Goal: Information Seeking & Learning: Learn about a topic

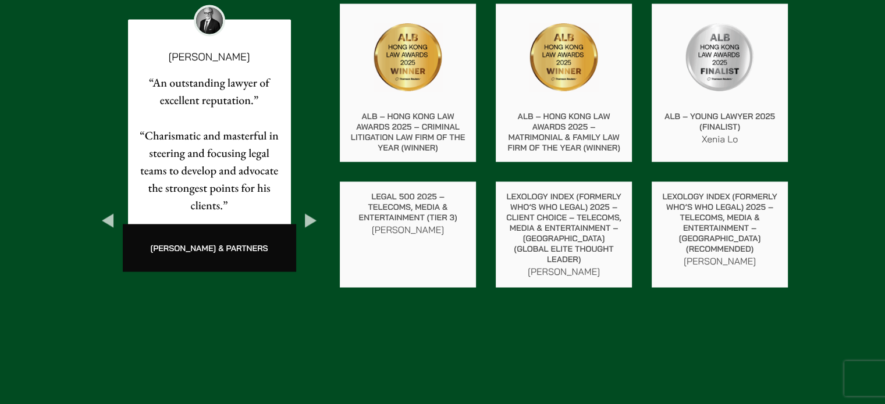
scroll to position [2095, 0]
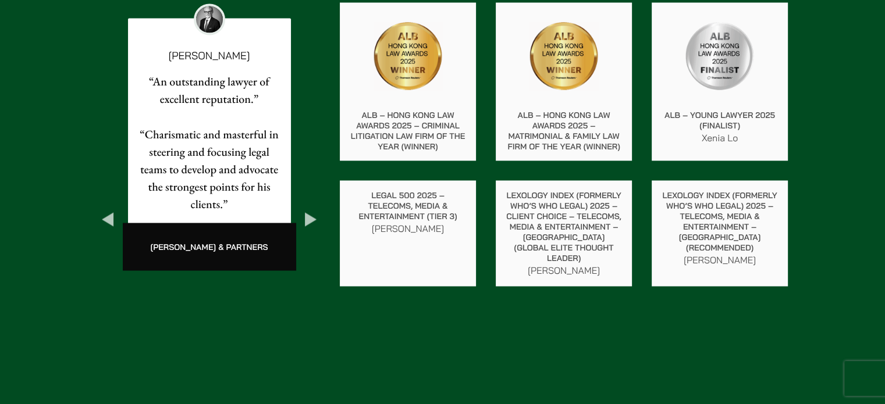
click at [110, 209] on button "Previous" at bounding box center [107, 219] width 21 height 21
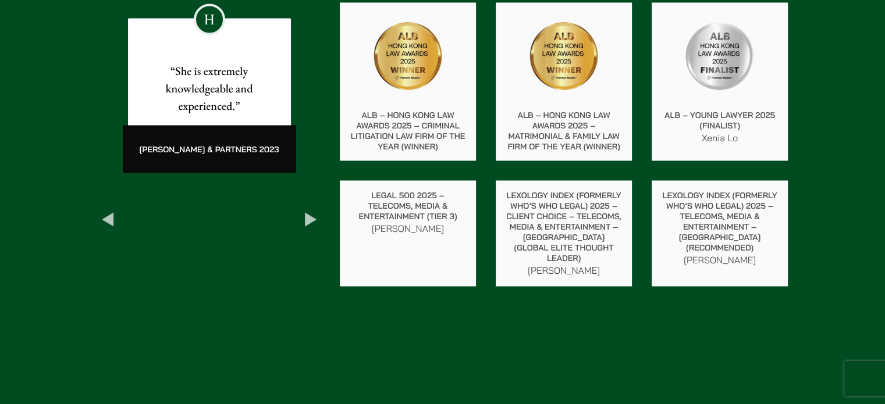
click at [208, 105] on p "“She is extremely knowledgeable and experienced.”" at bounding box center [209, 88] width 144 height 52
click at [107, 209] on button "Previous" at bounding box center [107, 219] width 21 height 21
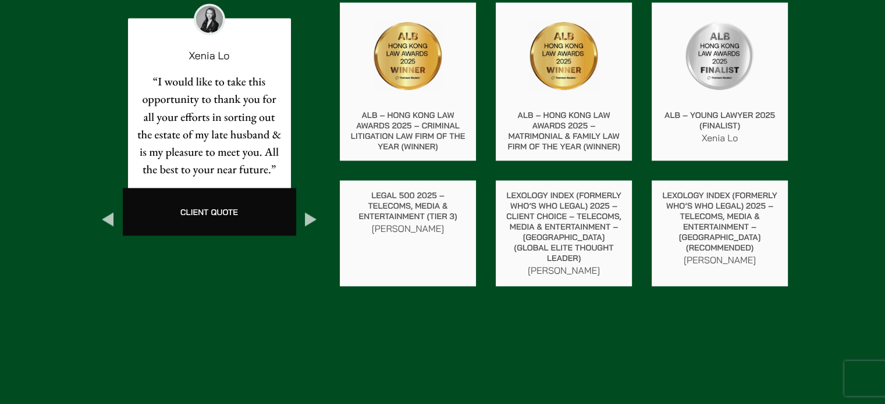
click at [108, 209] on button "Previous" at bounding box center [107, 219] width 21 height 21
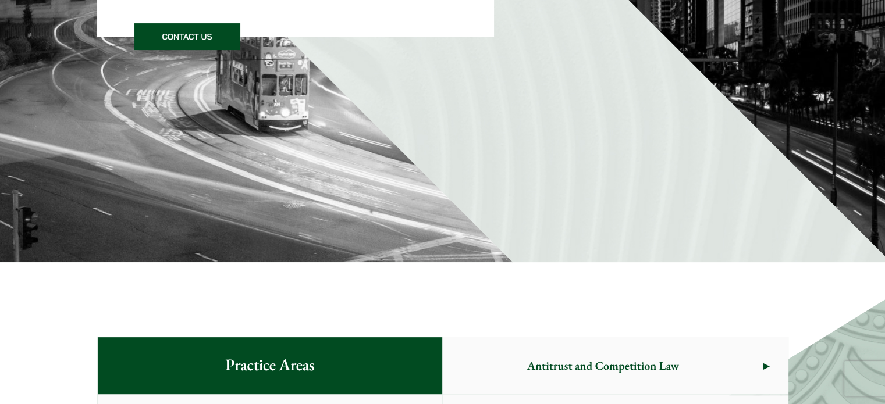
scroll to position [233, 0]
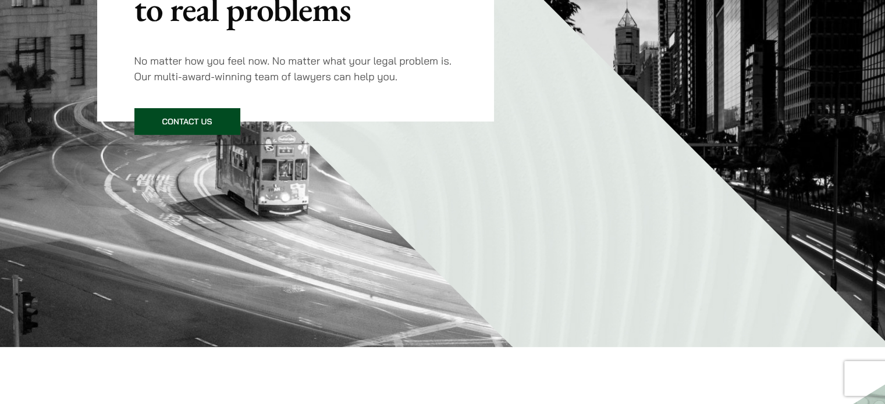
click at [198, 121] on link "Contact Us" at bounding box center [187, 121] width 106 height 27
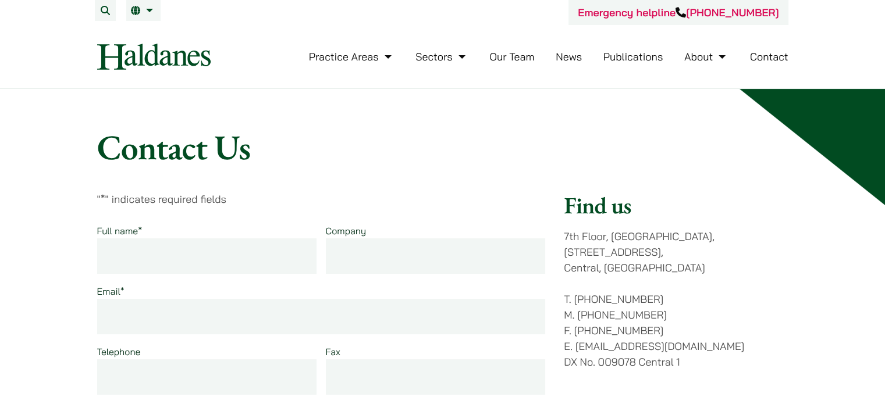
click at [135, 54] on img at bounding box center [153, 57] width 113 height 26
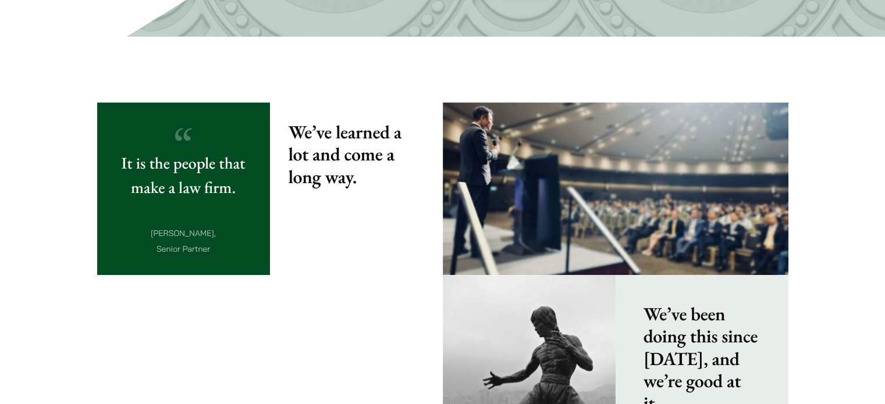
scroll to position [1164, 0]
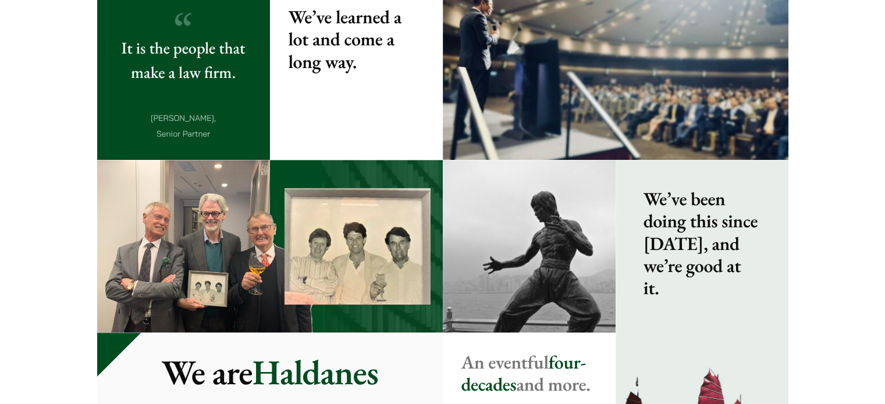
click at [668, 306] on span at bounding box center [702, 333] width 173 height 346
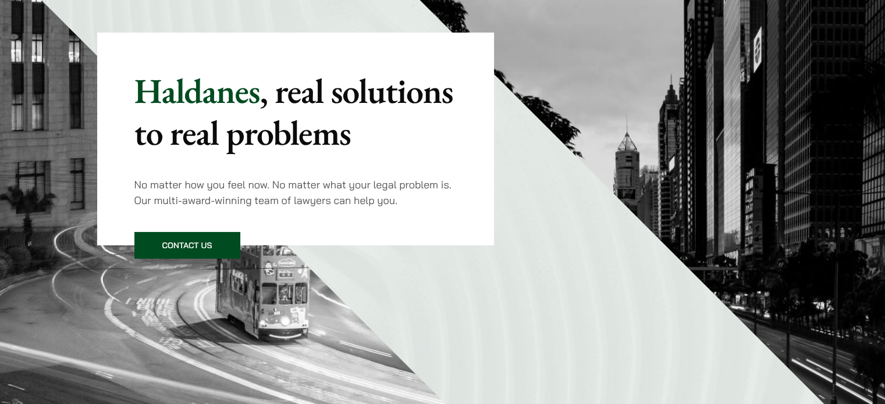
scroll to position [0, 0]
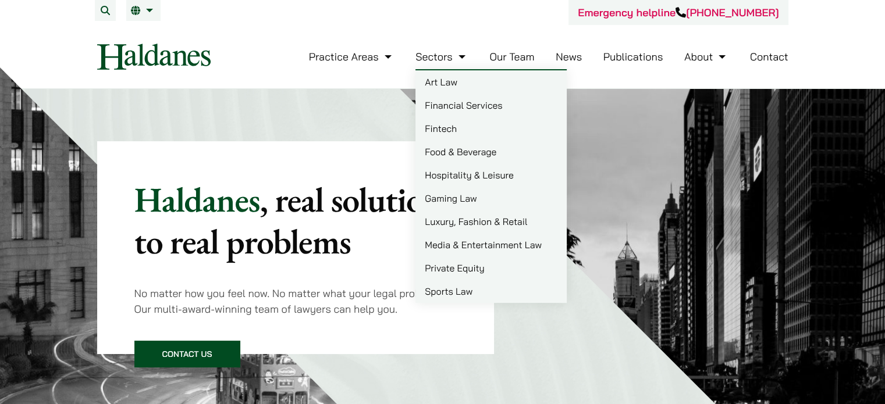
click at [439, 55] on link "Sectors" at bounding box center [442, 56] width 52 height 13
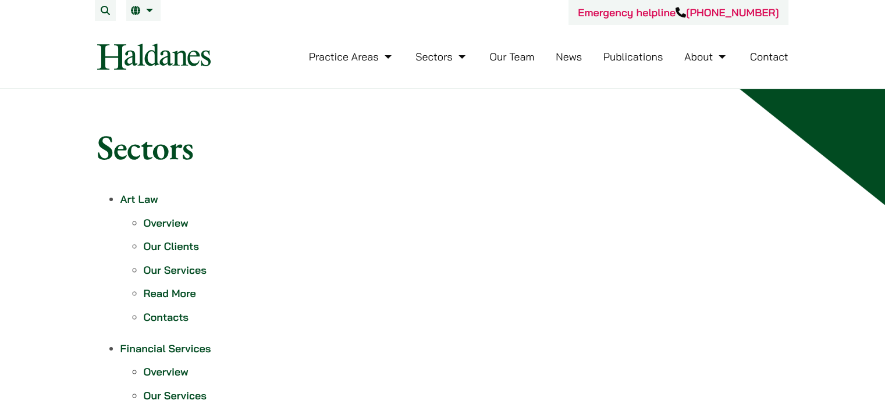
click at [507, 54] on link "Our Team" at bounding box center [511, 56] width 45 height 13
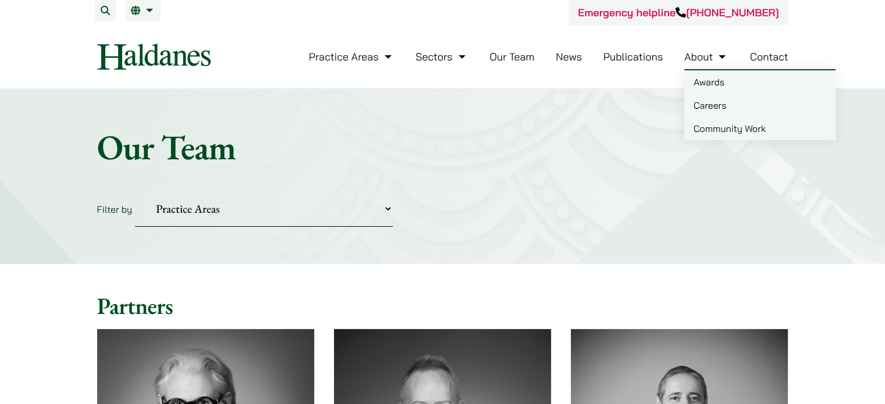
click at [715, 56] on link "About" at bounding box center [706, 56] width 44 height 13
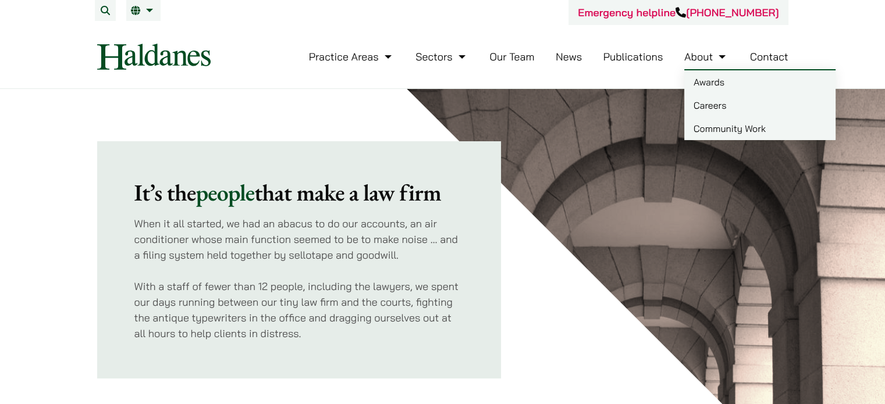
click at [736, 128] on link "Community Work" at bounding box center [759, 128] width 151 height 23
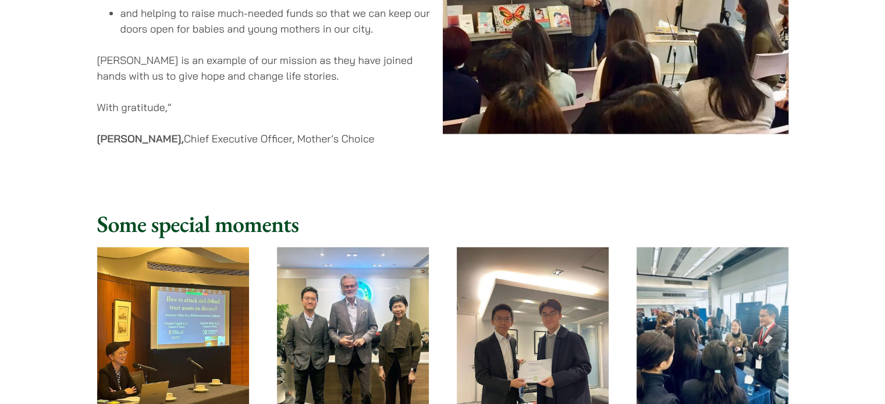
scroll to position [1339, 0]
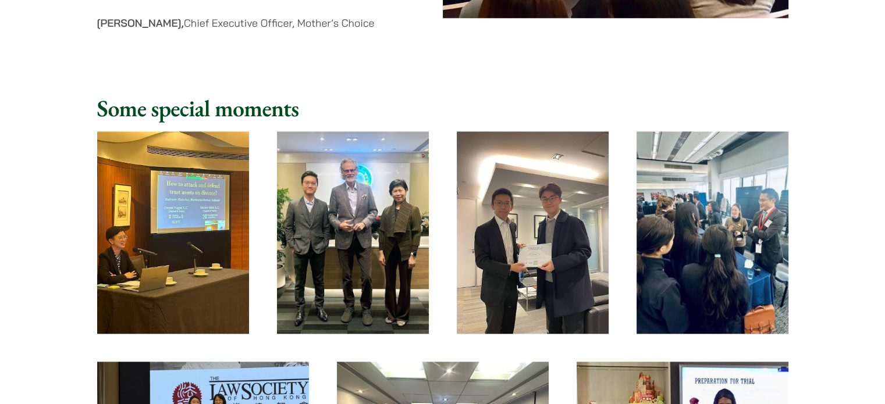
click at [223, 256] on img at bounding box center [173, 233] width 152 height 203
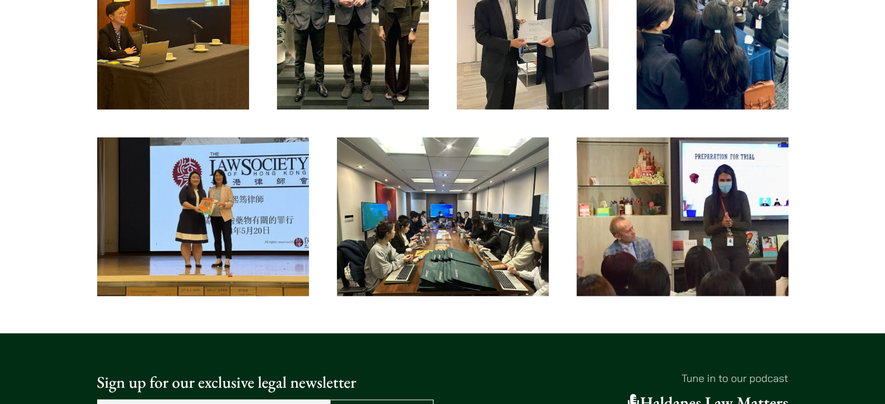
scroll to position [1571, 0]
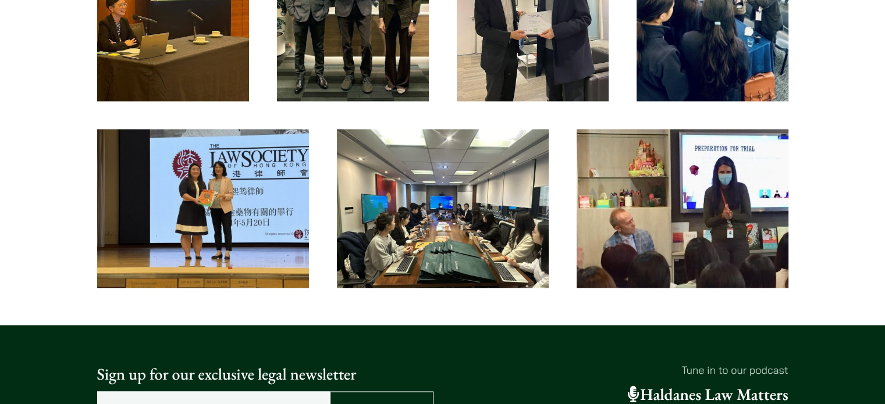
click at [215, 205] on img at bounding box center [203, 208] width 212 height 159
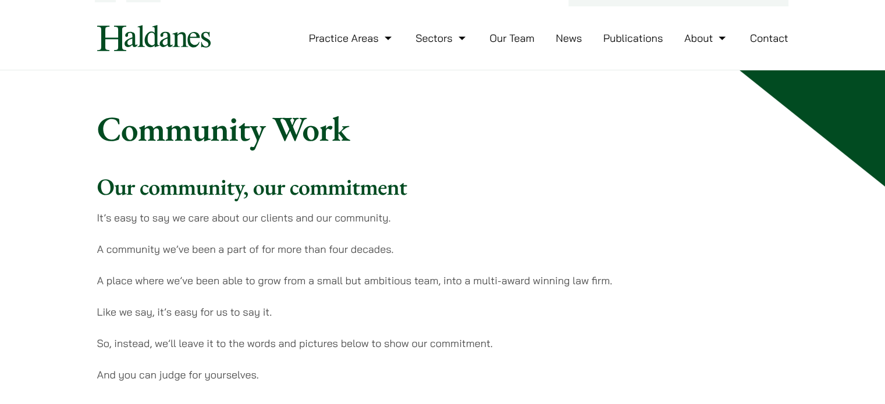
scroll to position [0, 0]
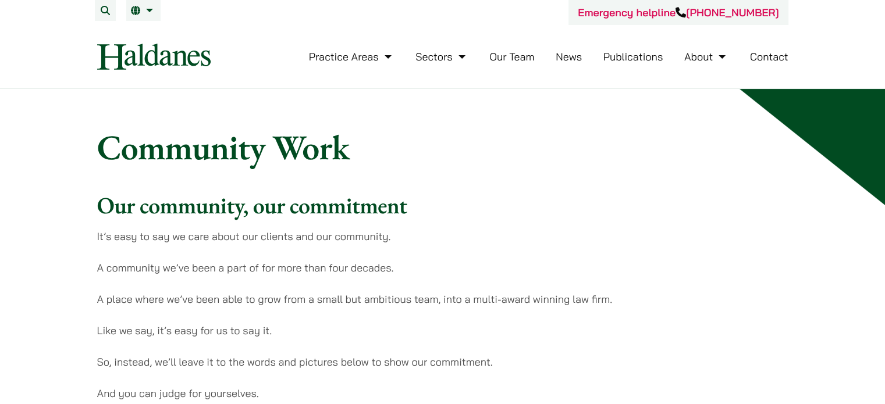
click at [645, 56] on link "Publications" at bounding box center [634, 56] width 60 height 13
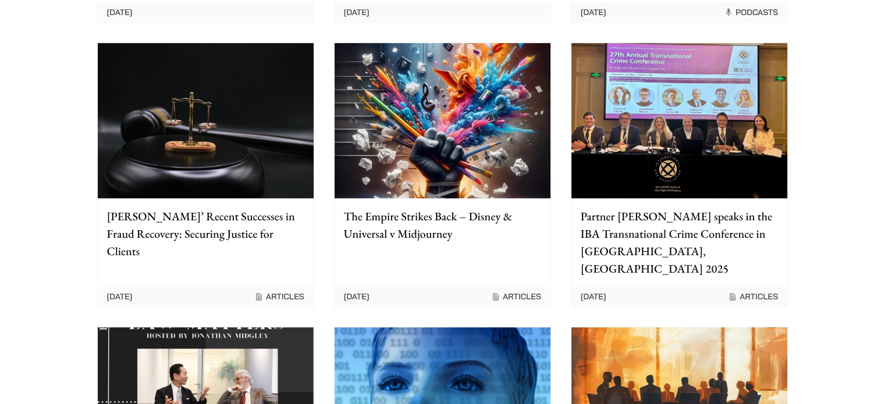
scroll to position [757, 0]
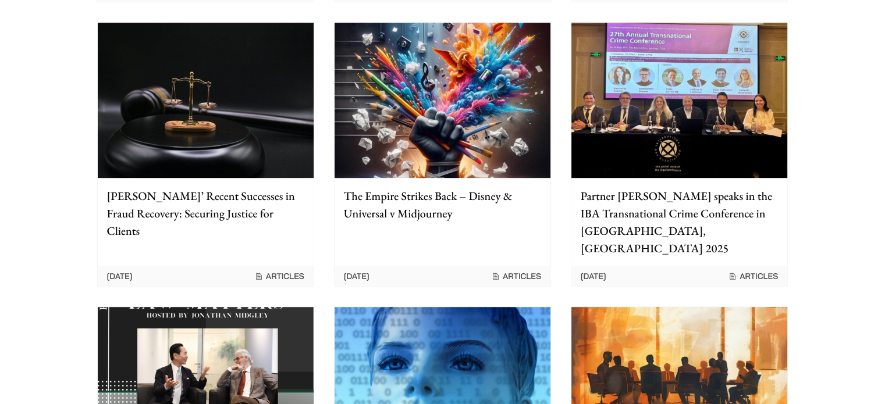
click at [703, 104] on img at bounding box center [680, 100] width 216 height 155
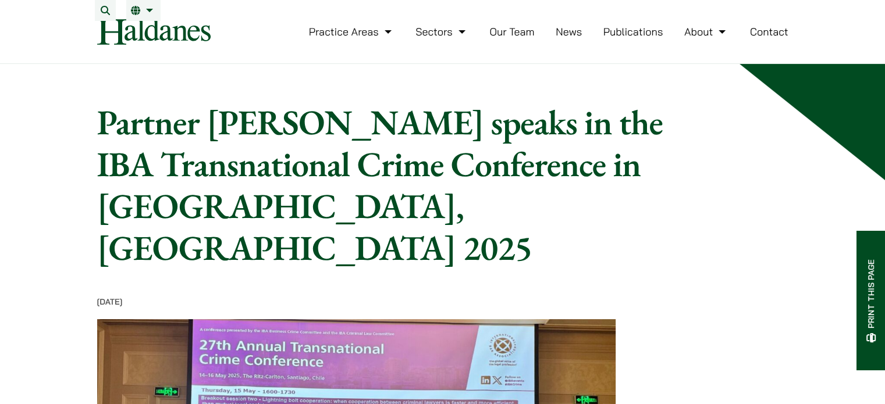
click at [570, 38] on link "News" at bounding box center [569, 31] width 26 height 13
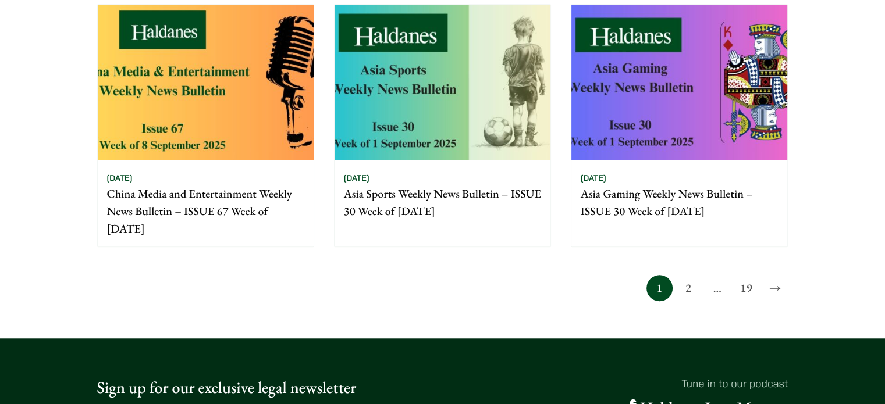
scroll to position [1106, 0]
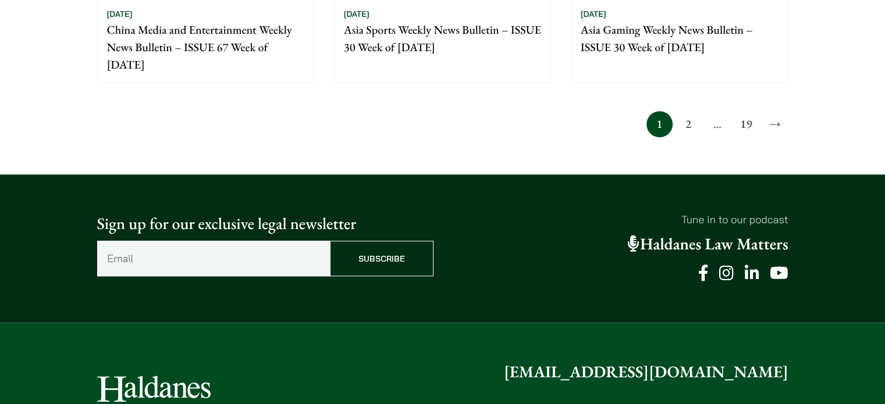
click at [687, 126] on link "2" at bounding box center [688, 124] width 26 height 26
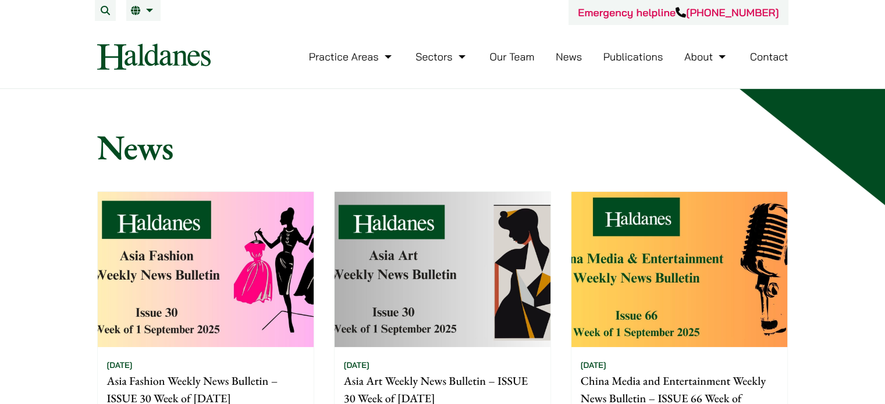
click at [503, 60] on link "Our Team" at bounding box center [511, 56] width 45 height 13
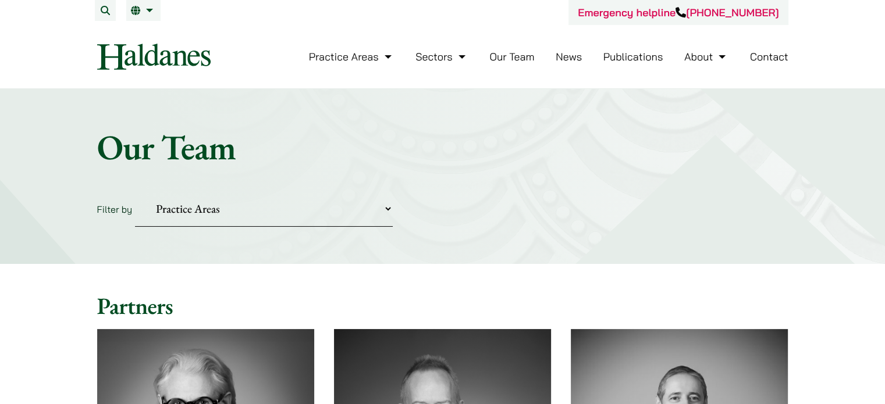
click at [643, 58] on link "Publications" at bounding box center [634, 56] width 60 height 13
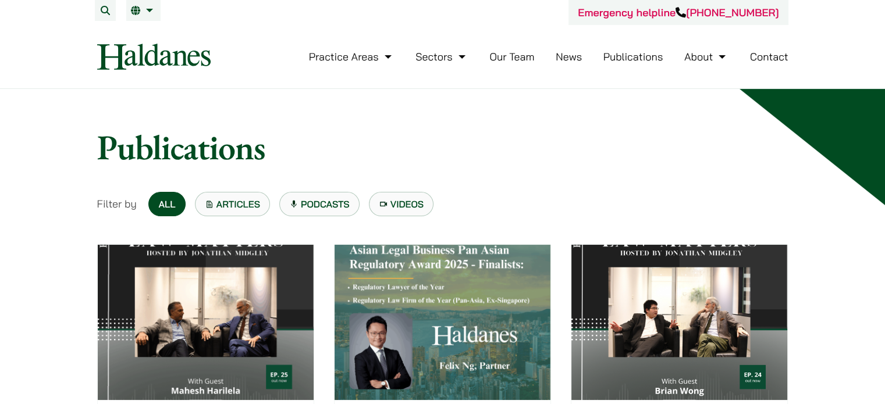
click at [419, 205] on link "Videos" at bounding box center [401, 204] width 65 height 24
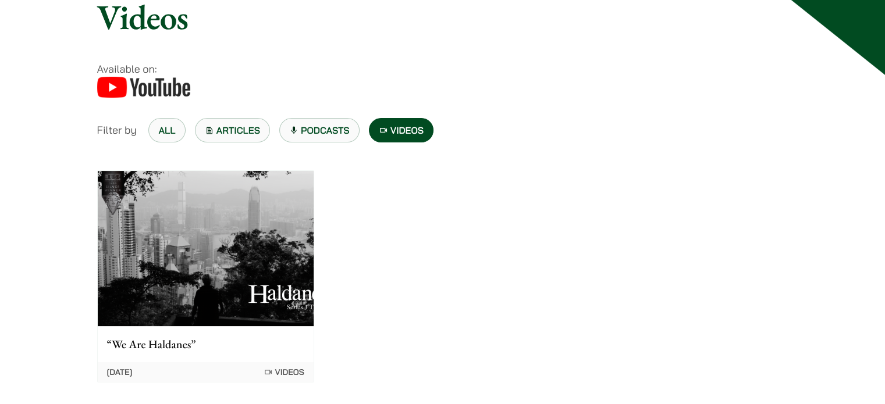
scroll to position [175, 0]
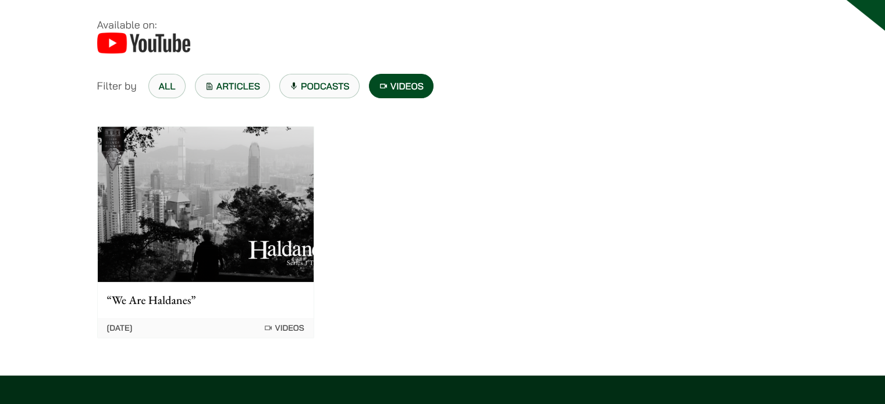
click at [235, 231] on img at bounding box center [206, 204] width 216 height 155
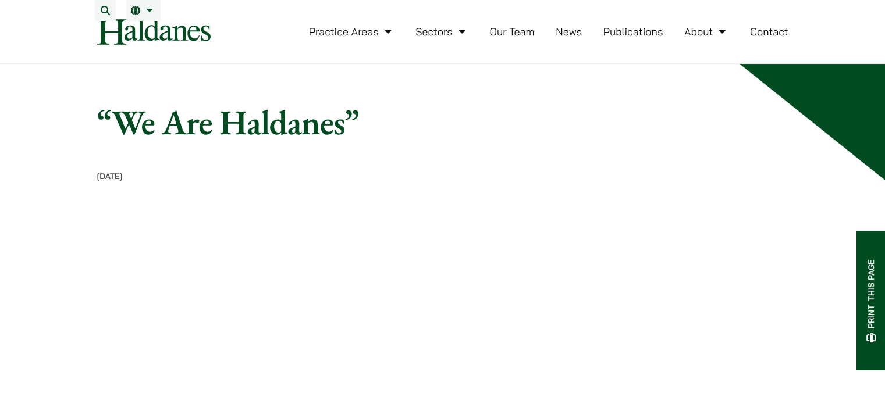
click at [643, 38] on link "Publications" at bounding box center [634, 31] width 60 height 13
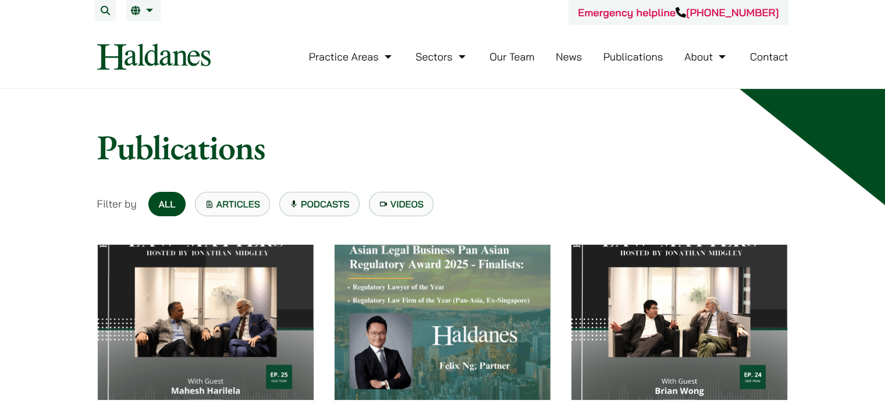
click at [342, 205] on link "Podcasts" at bounding box center [319, 204] width 80 height 24
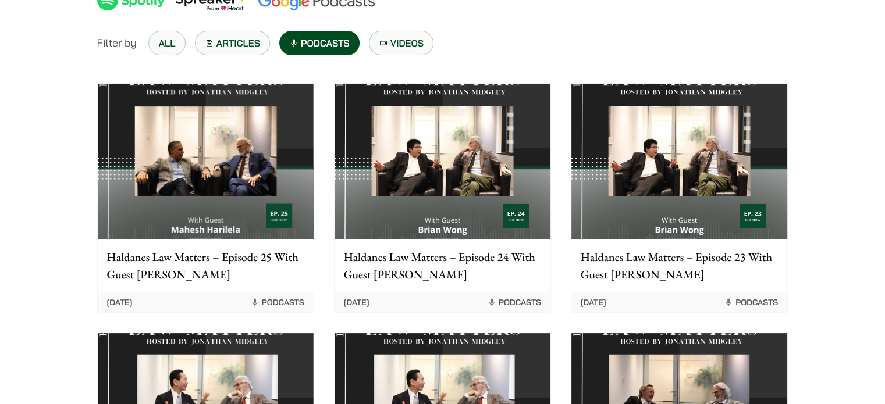
scroll to position [233, 0]
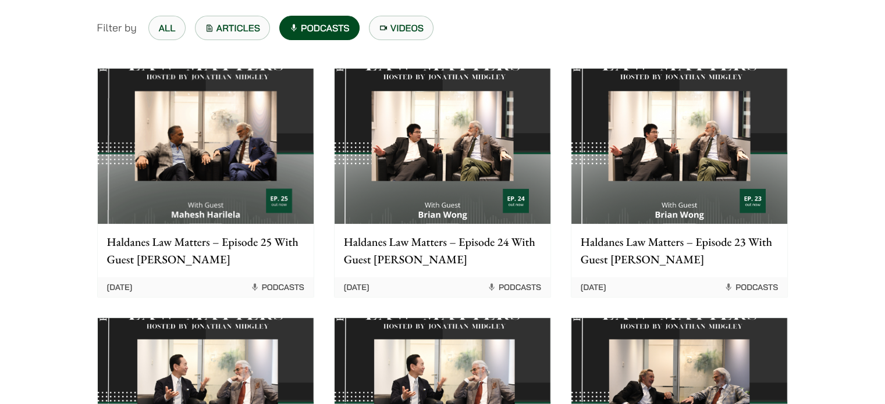
click at [212, 193] on img at bounding box center [206, 146] width 216 height 155
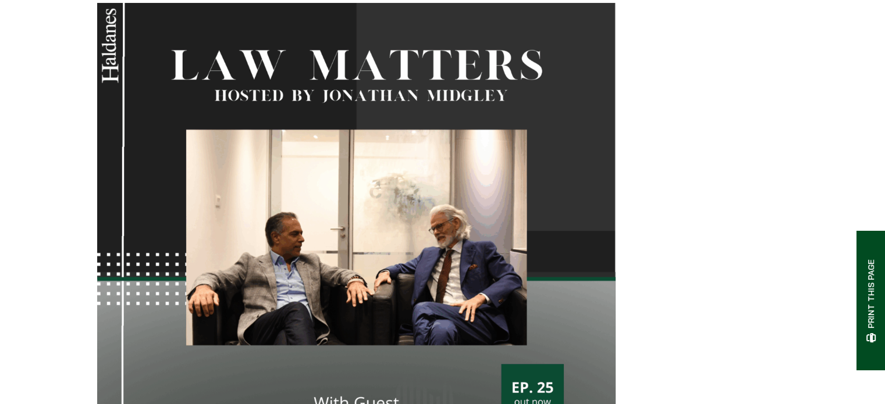
scroll to position [466, 0]
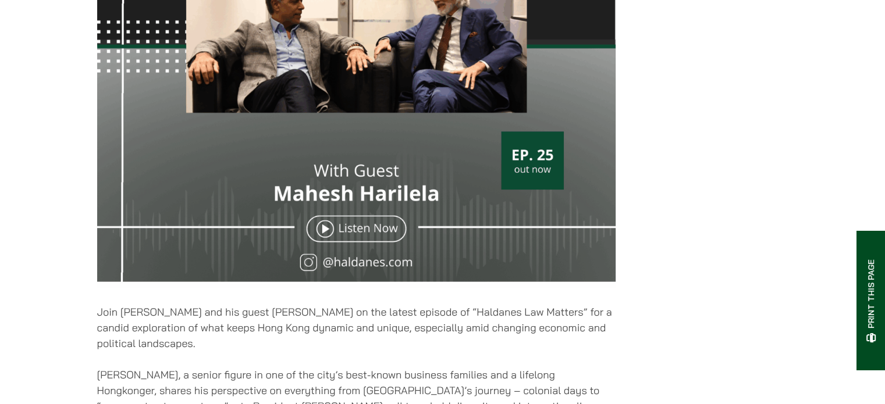
click at [357, 247] on img at bounding box center [356, 29] width 519 height 519
click at [328, 241] on img at bounding box center [356, 29] width 519 height 519
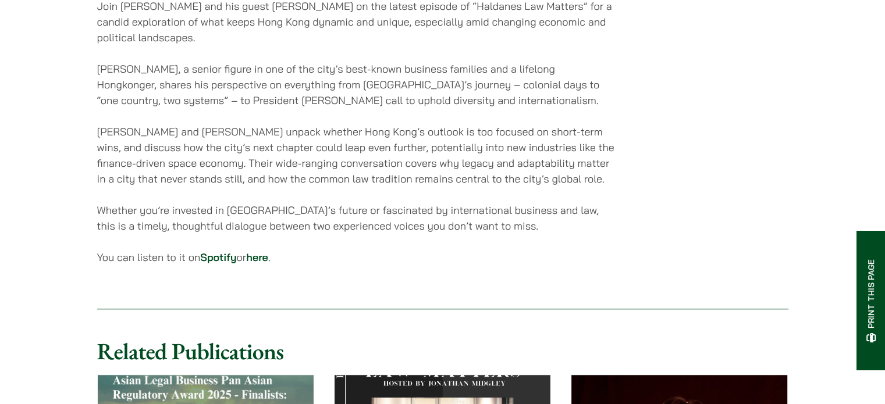
scroll to position [873, 0]
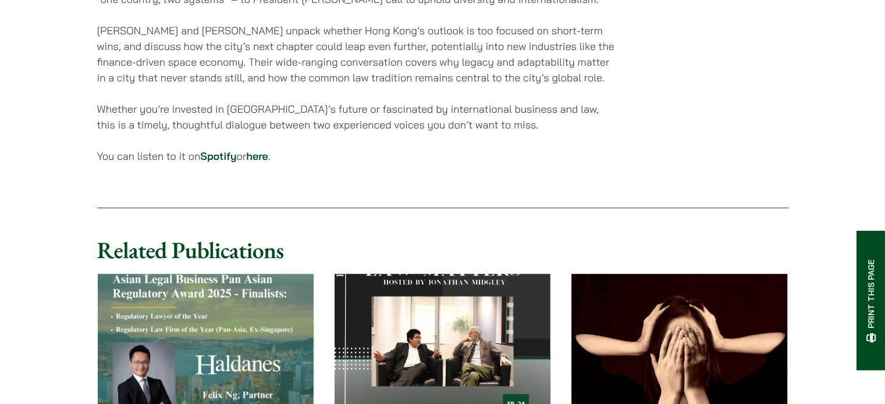
click at [268, 163] on link "here" at bounding box center [257, 156] width 22 height 13
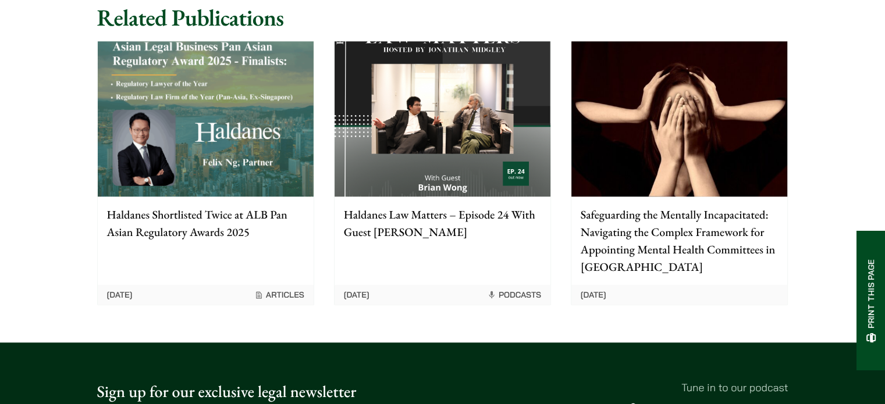
scroll to position [1280, 0]
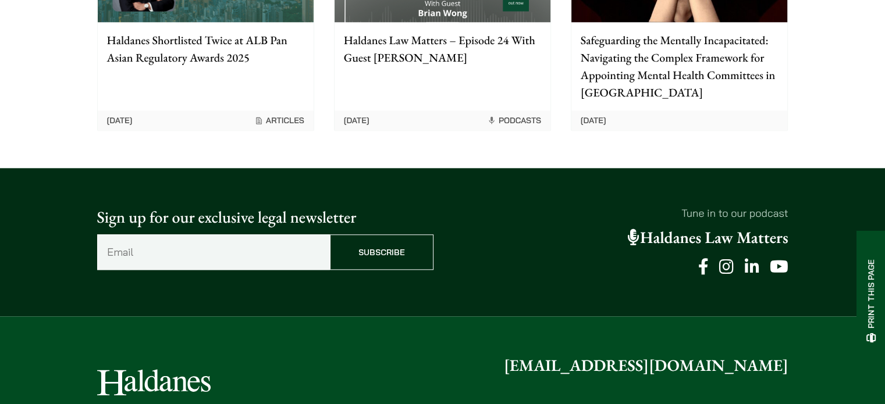
click at [389, 265] on input "Subscribe" at bounding box center [382, 253] width 104 height 36
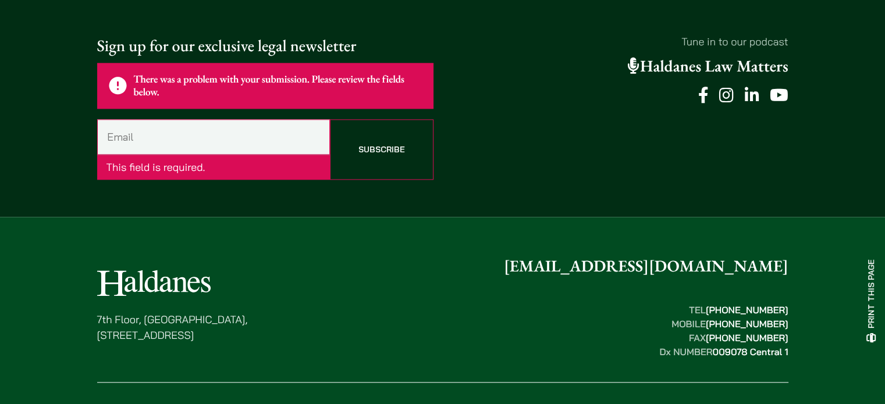
scroll to position [1466, 0]
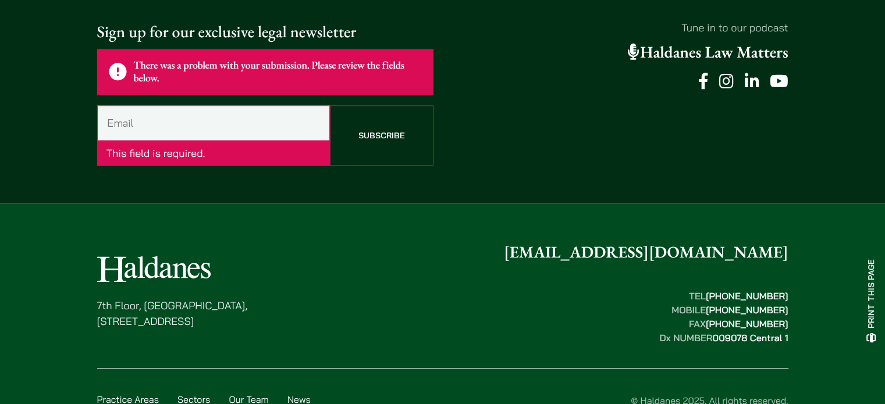
click at [780, 90] on icon at bounding box center [779, 81] width 19 height 16
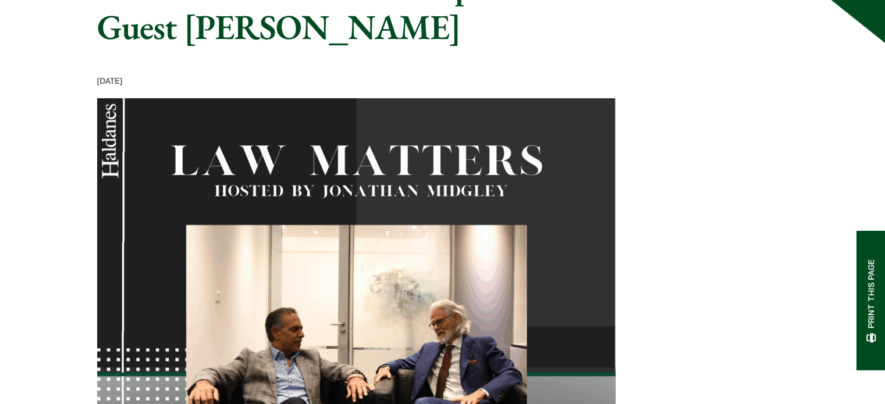
scroll to position [0, 0]
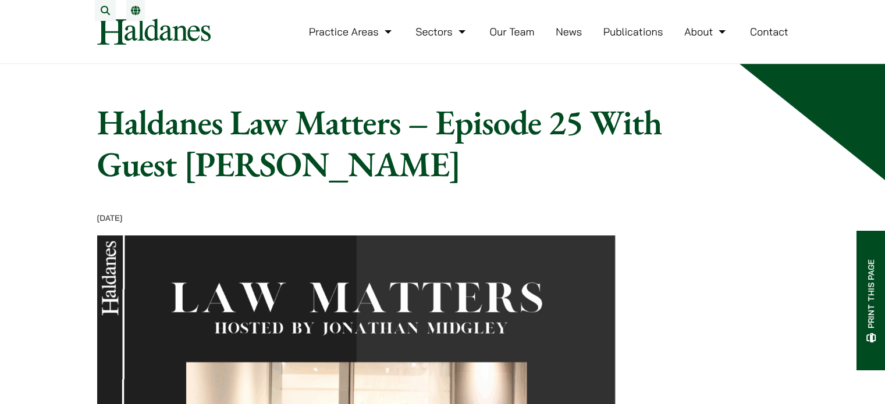
click at [519, 38] on link "Our Team" at bounding box center [511, 31] width 45 height 13
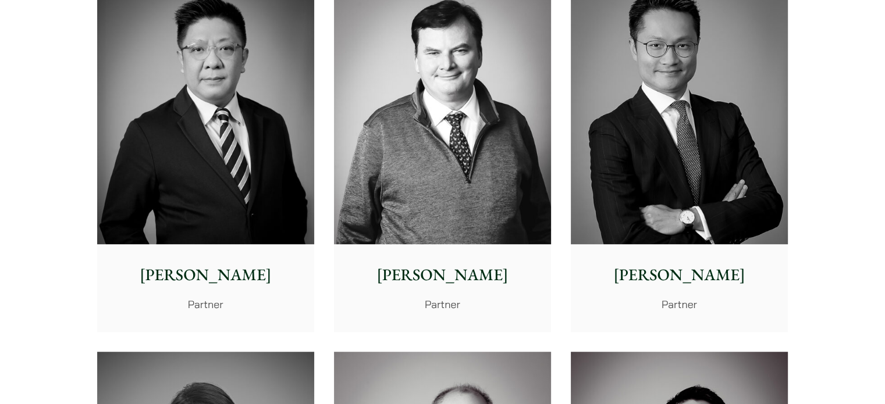
scroll to position [640, 0]
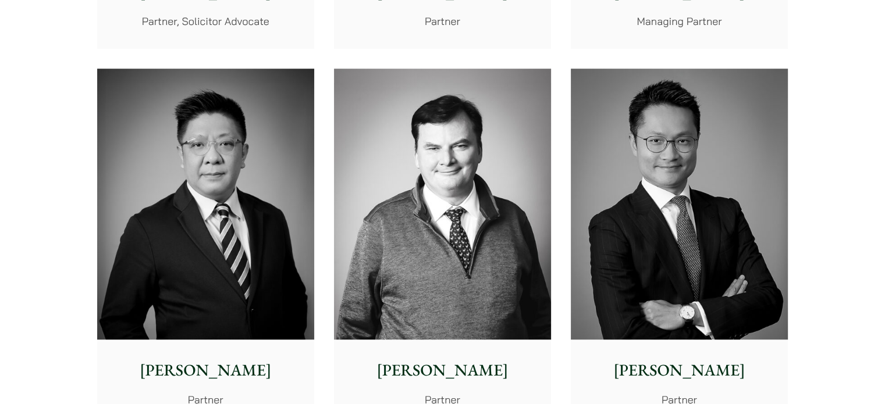
click at [691, 132] on img at bounding box center [679, 205] width 217 height 272
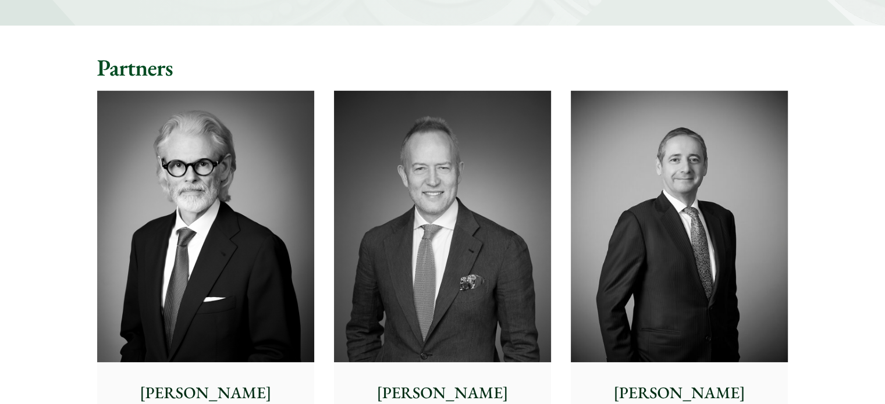
scroll to position [233, 0]
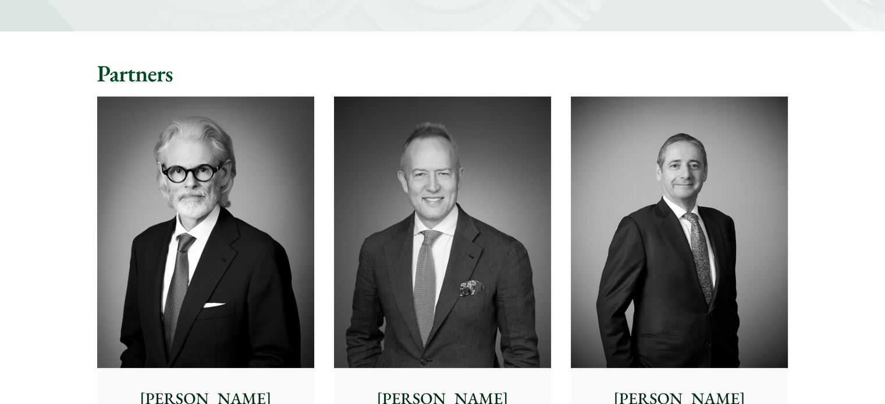
click at [433, 233] on img at bounding box center [442, 233] width 217 height 272
click at [244, 237] on img at bounding box center [205, 233] width 217 height 272
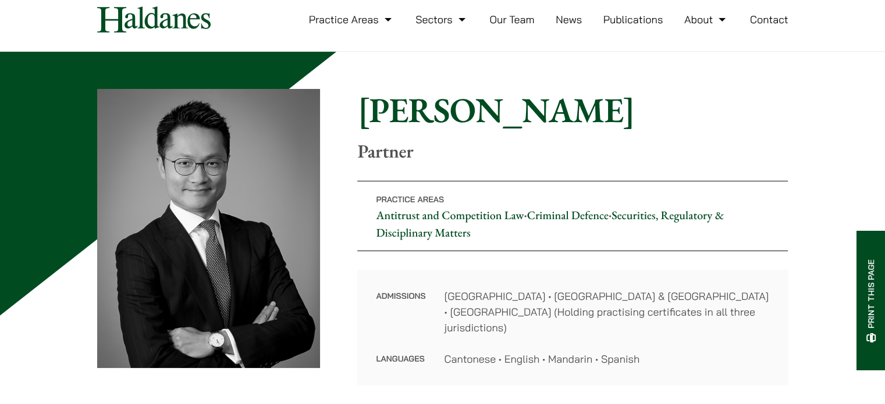
scroll to position [58, 0]
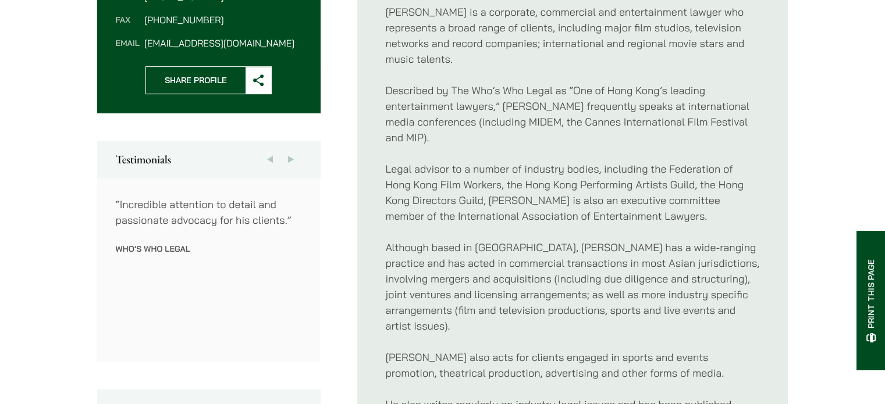
scroll to position [524, 0]
click at [257, 81] on icon at bounding box center [259, 79] width 12 height 12
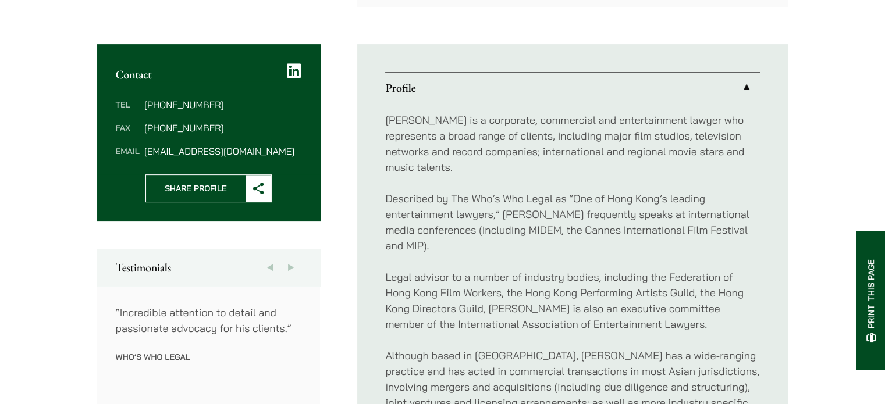
scroll to position [407, 0]
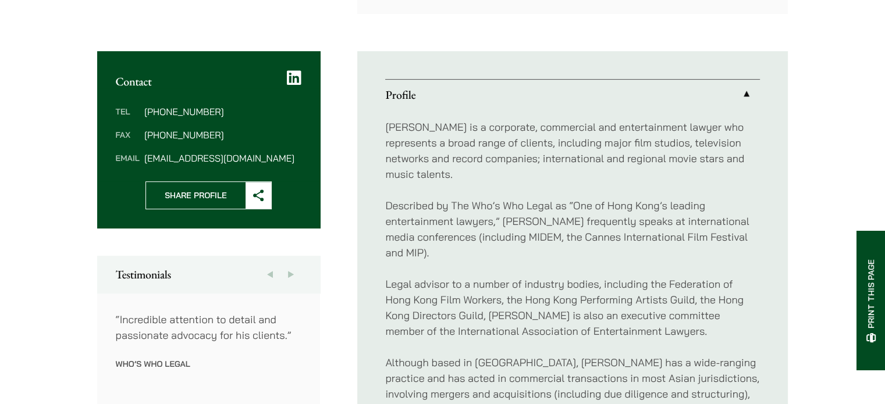
click at [296, 76] on icon at bounding box center [294, 78] width 15 height 16
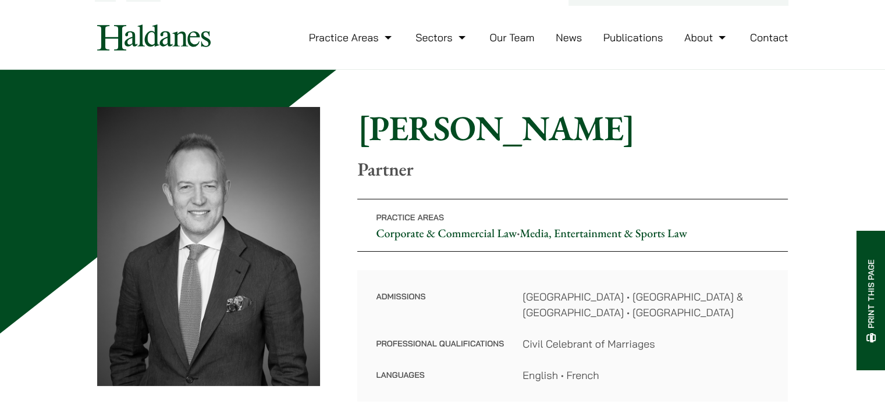
scroll to position [0, 0]
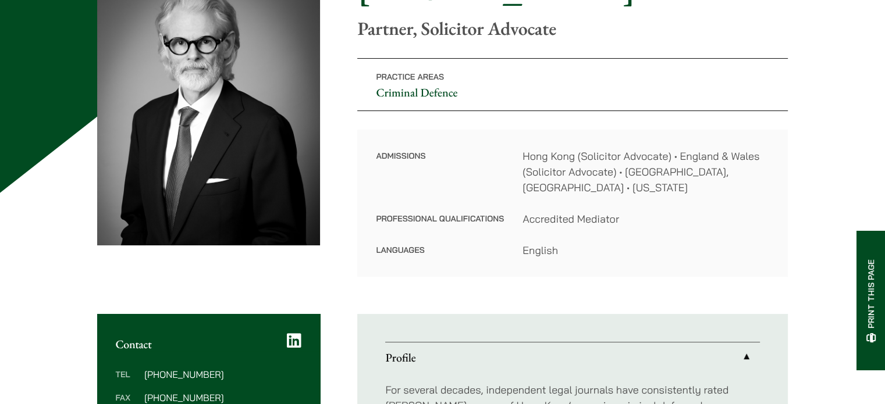
scroll to position [233, 0]
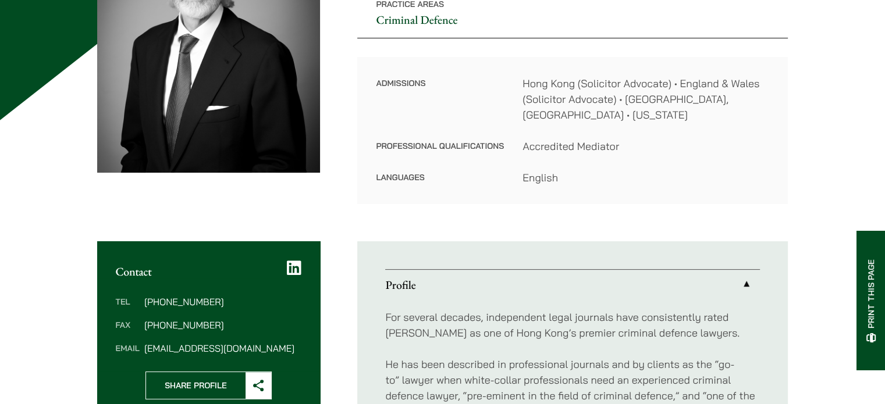
click at [298, 260] on icon at bounding box center [294, 268] width 15 height 16
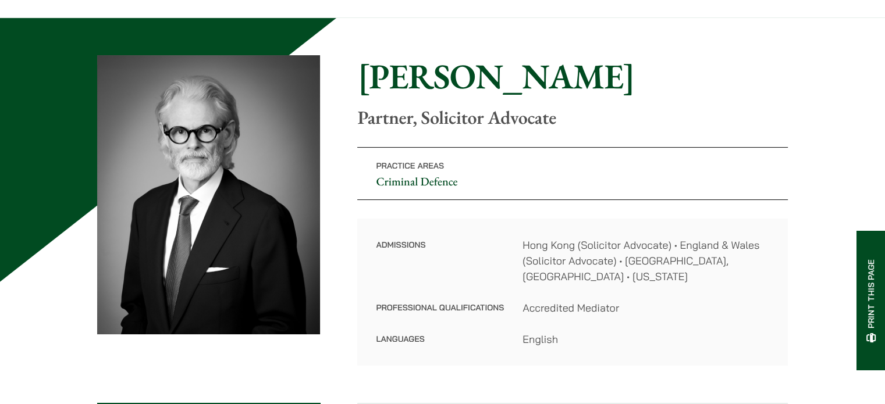
scroll to position [0, 0]
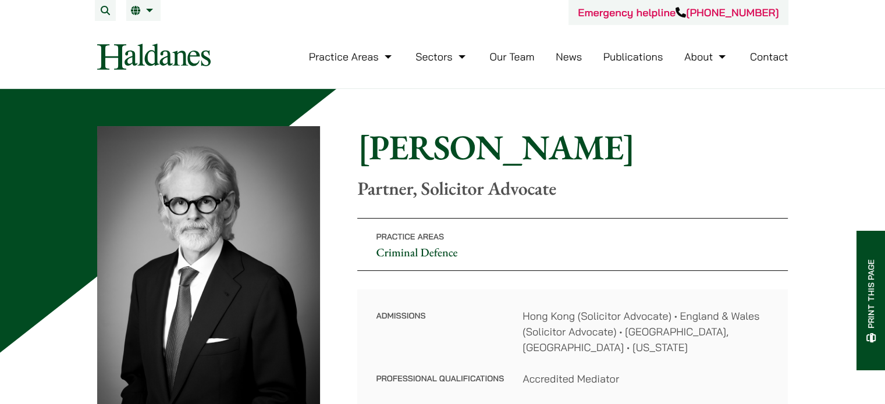
click at [519, 56] on link "Our Team" at bounding box center [511, 56] width 45 height 13
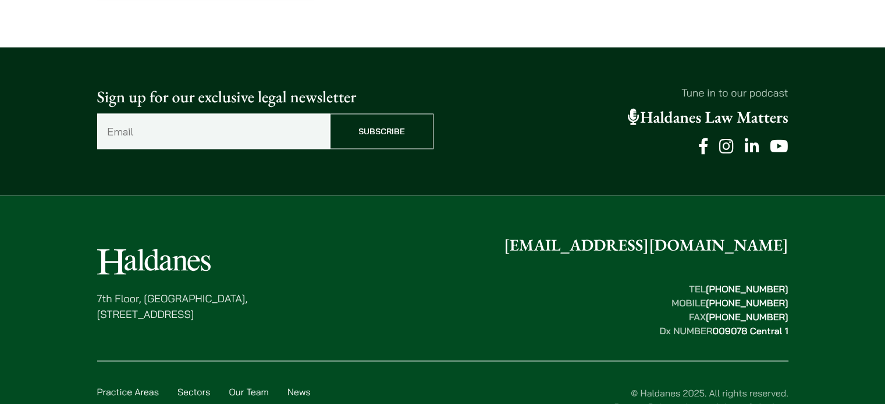
scroll to position [6595, 0]
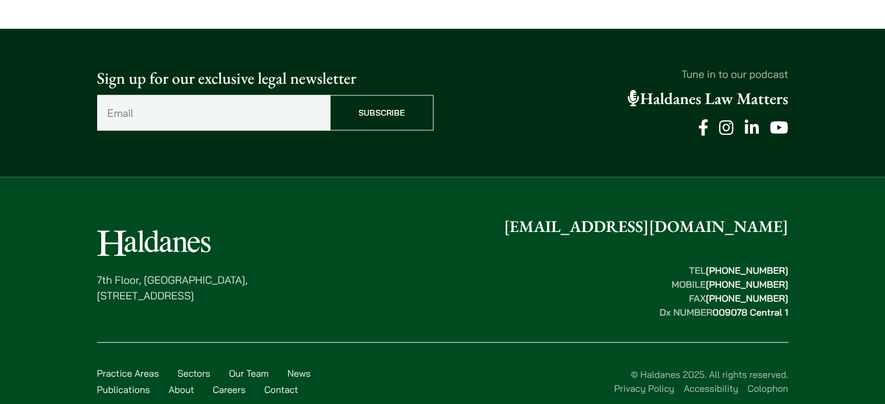
click at [706, 119] on icon at bounding box center [703, 127] width 10 height 16
click at [729, 119] on icon at bounding box center [726, 127] width 15 height 16
